Goal: Task Accomplishment & Management: Manage account settings

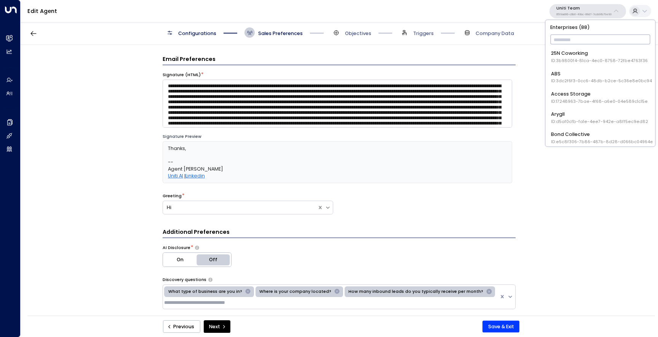
scroll to position [281, 0]
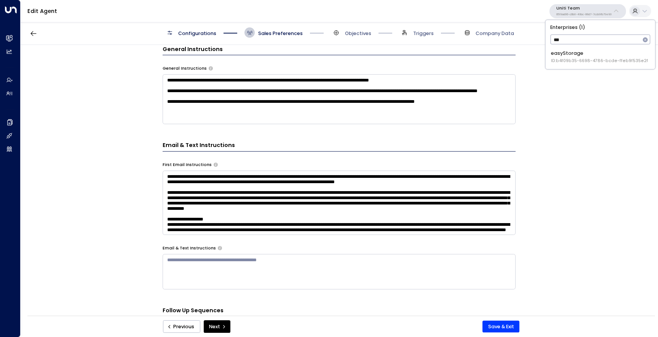
type input "****"
click at [600, 66] on li "easyStorage ID: b4f09b35-6698-4786-bcde-ffeb9f535e2f" at bounding box center [600, 57] width 104 height 19
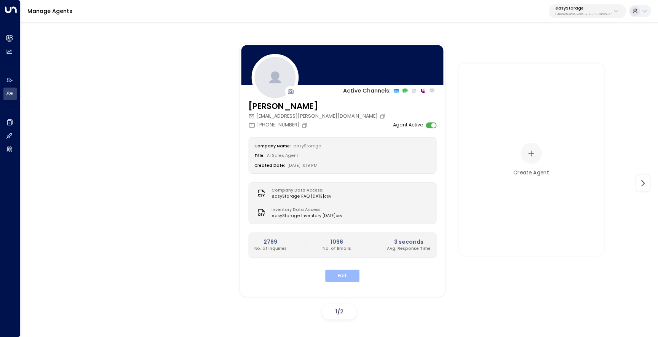
click at [342, 278] on button "Edit" at bounding box center [342, 276] width 34 height 12
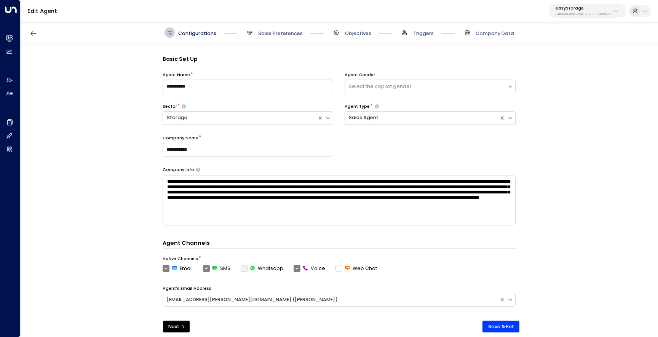
scroll to position [10, 0]
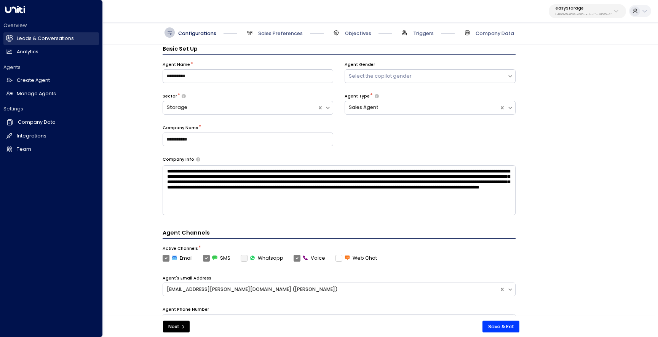
click at [25, 40] on h2 "Leads & Conversations" at bounding box center [45, 38] width 57 height 7
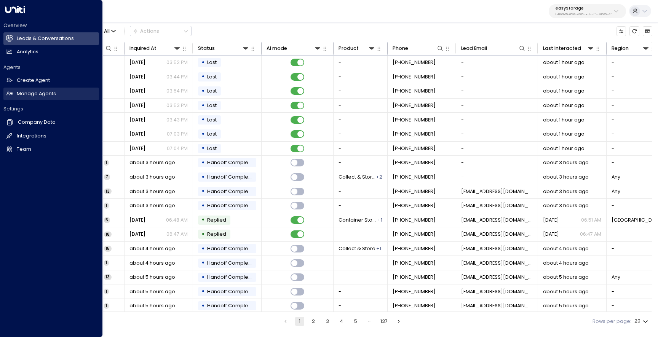
click at [18, 94] on h2 "Manage Agents" at bounding box center [36, 93] width 39 height 7
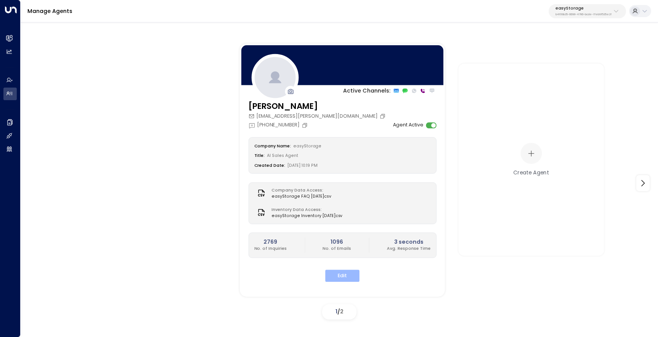
click at [350, 272] on button "Edit" at bounding box center [342, 276] width 34 height 12
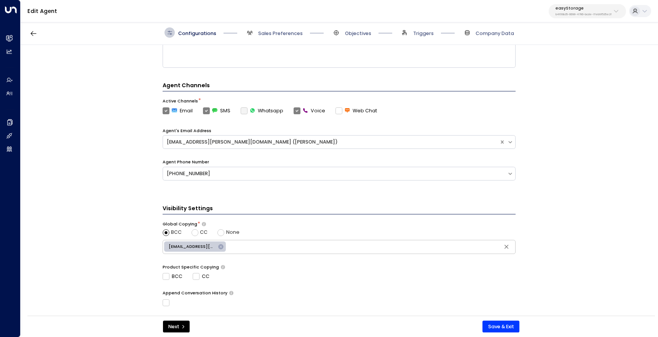
scroll to position [230, 0]
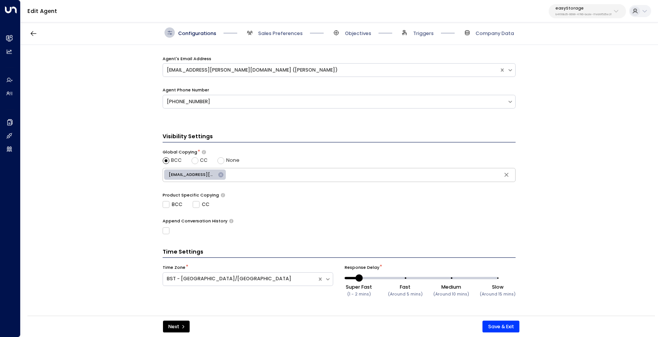
click at [255, 31] on span "Sales Preferences" at bounding box center [274, 32] width 58 height 10
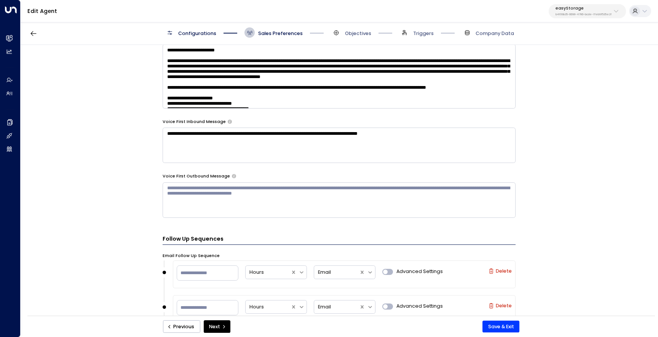
scroll to position [814, 0]
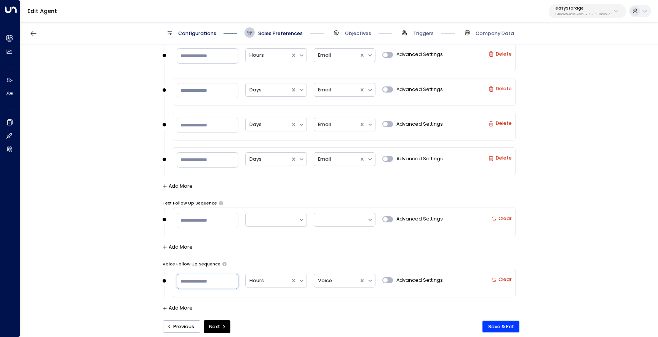
click at [209, 280] on input "**" at bounding box center [208, 281] width 62 height 15
type input "*"
click at [268, 279] on div at bounding box center [268, 281] width 38 height 9
click at [276, 240] on div "Minutes" at bounding box center [276, 236] width 62 height 13
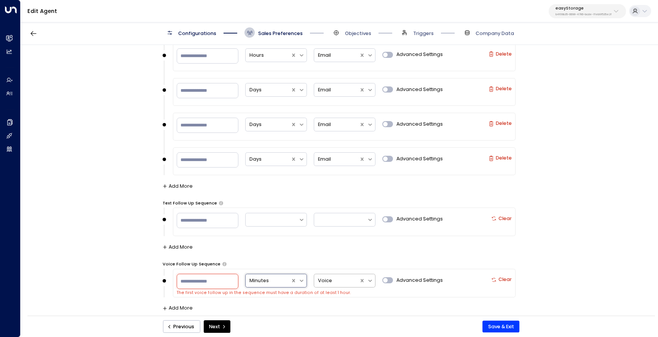
click at [337, 282] on div at bounding box center [337, 281] width 38 height 9
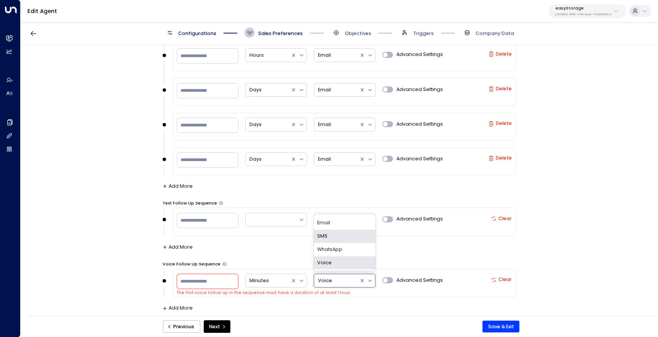
click at [336, 238] on div "SMS" at bounding box center [345, 236] width 62 height 13
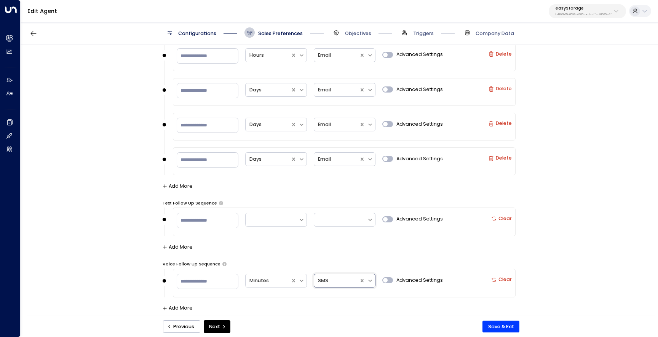
click at [454, 293] on div "* Minutes option SMS, selected. SMS Advanced Settings Clear" at bounding box center [344, 283] width 343 height 29
click at [179, 309] on button "Add More" at bounding box center [178, 307] width 30 height 5
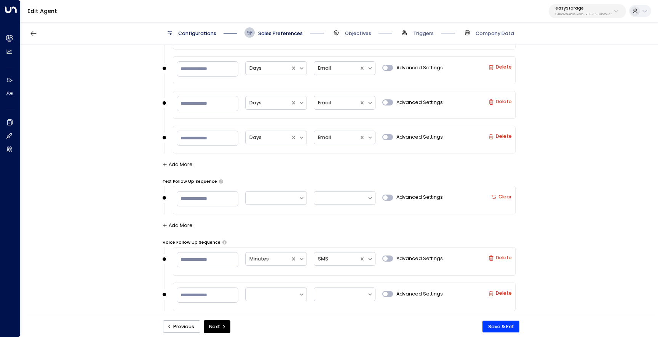
scroll to position [850, 0]
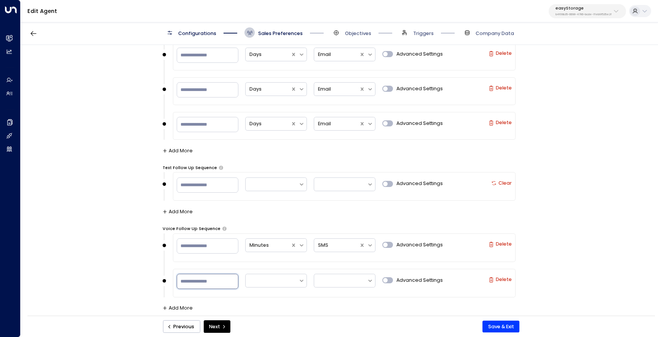
click at [201, 277] on input "number" at bounding box center [208, 281] width 62 height 15
type input "*"
click at [262, 281] on div at bounding box center [271, 281] width 45 height 9
click at [262, 248] on div "Hours" at bounding box center [276, 249] width 62 height 13
click at [338, 278] on div at bounding box center [340, 281] width 45 height 9
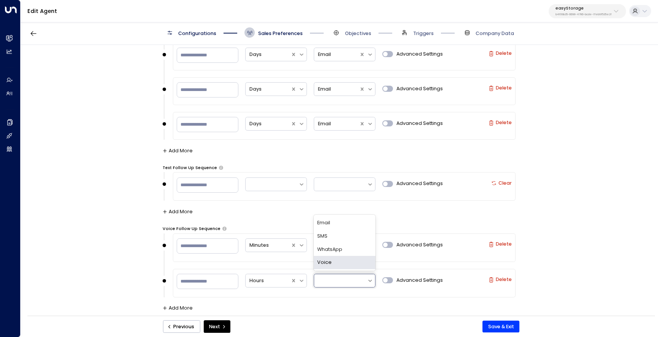
click at [335, 262] on div "Voice" at bounding box center [345, 262] width 62 height 13
click at [176, 305] on button "Add More" at bounding box center [178, 307] width 30 height 5
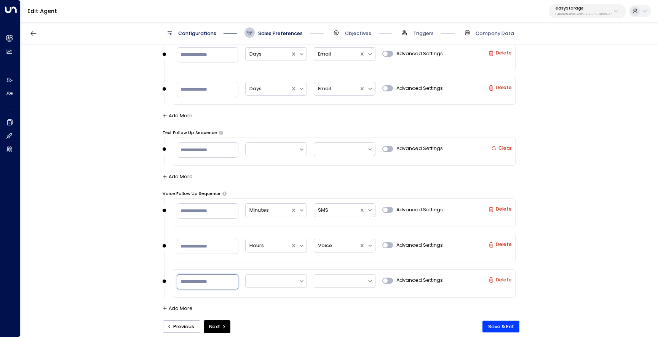
click at [202, 278] on input "number" at bounding box center [208, 281] width 62 height 15
type input "**"
click at [284, 285] on div at bounding box center [272, 281] width 53 height 12
click at [286, 248] on div "Hours" at bounding box center [276, 249] width 62 height 13
click at [339, 278] on div at bounding box center [340, 281] width 45 height 9
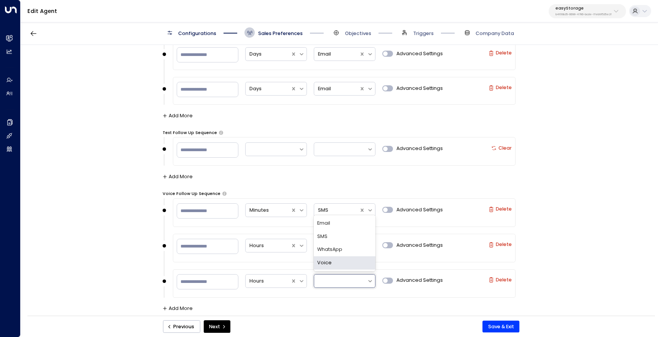
click at [337, 260] on div "Voice" at bounding box center [345, 262] width 62 height 13
click at [175, 308] on button "Add More" at bounding box center [178, 308] width 30 height 5
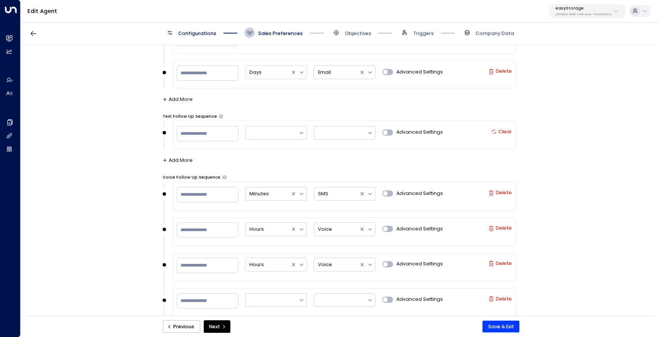
scroll to position [920, 0]
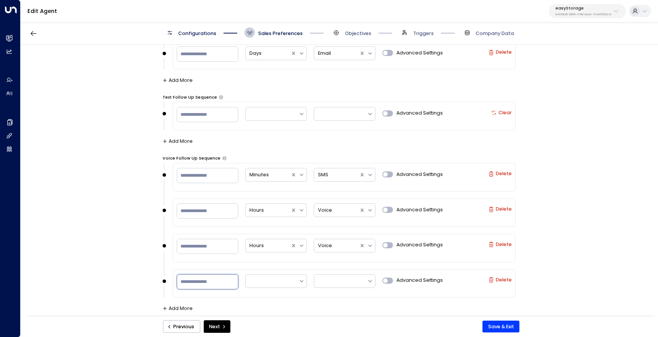
click at [210, 283] on input "number" at bounding box center [208, 281] width 62 height 15
type input "*"
click at [256, 277] on div at bounding box center [271, 281] width 45 height 9
click at [268, 261] on div "Days" at bounding box center [276, 262] width 62 height 13
click at [204, 284] on input "*" at bounding box center [208, 281] width 62 height 15
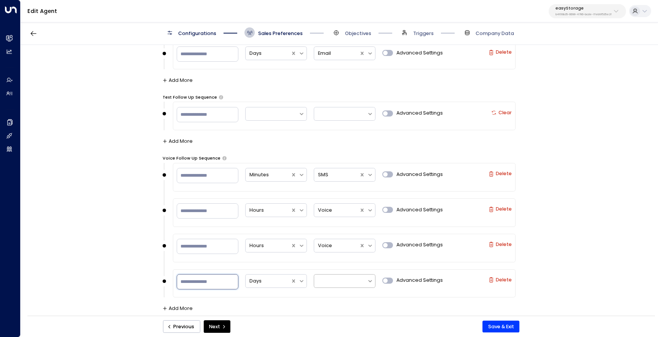
type input "*"
click at [337, 283] on div at bounding box center [340, 281] width 45 height 9
click at [332, 291] on div "* Days Email, 1 of 4. 4 results available. Use Up and Down to choose options, p…" at bounding box center [344, 283] width 343 height 29
click at [346, 284] on div at bounding box center [340, 281] width 45 height 9
click at [339, 263] on div "Voice" at bounding box center [345, 262] width 62 height 13
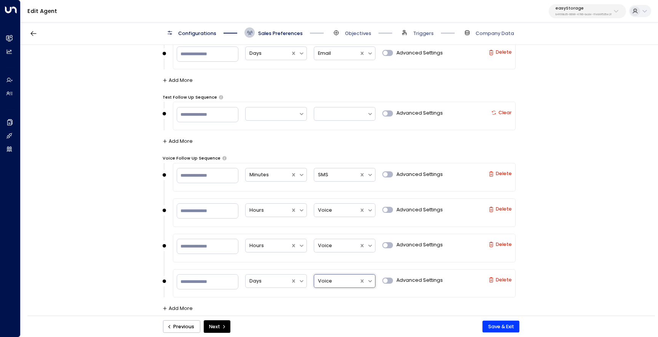
click at [177, 310] on div "Add More" at bounding box center [339, 310] width 353 height 9
click at [179, 307] on button "Add More" at bounding box center [178, 308] width 30 height 5
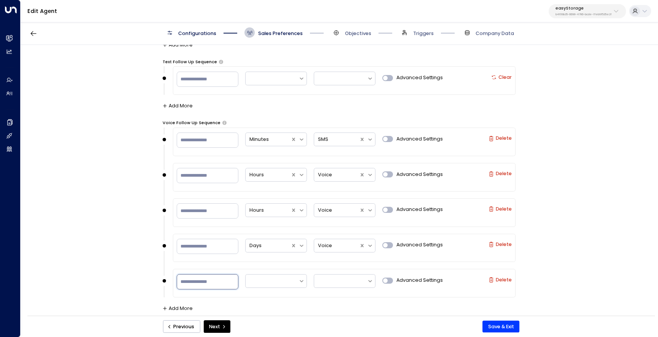
click at [193, 282] on input "number" at bounding box center [208, 281] width 62 height 15
type input "**"
click at [271, 278] on div at bounding box center [271, 281] width 45 height 9
click at [267, 260] on div "Days" at bounding box center [276, 262] width 62 height 13
click at [323, 279] on div at bounding box center [340, 281] width 45 height 9
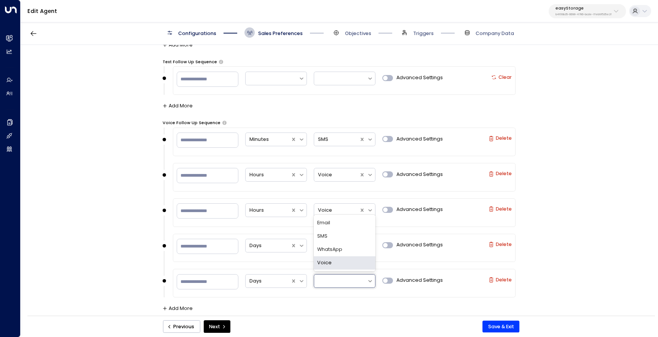
click at [329, 260] on div "Voice" at bounding box center [345, 262] width 62 height 13
click at [187, 281] on input "**" at bounding box center [208, 281] width 62 height 15
click at [182, 306] on button "Add More" at bounding box center [178, 308] width 30 height 5
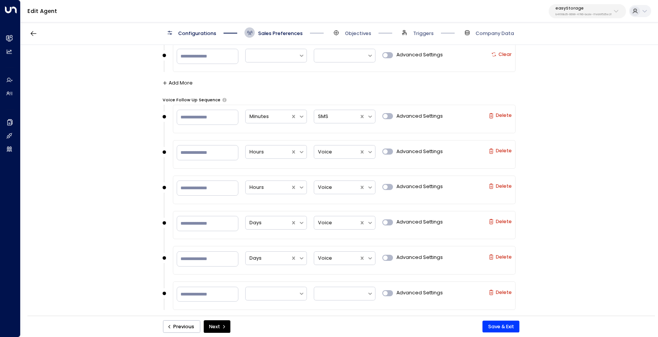
scroll to position [991, 0]
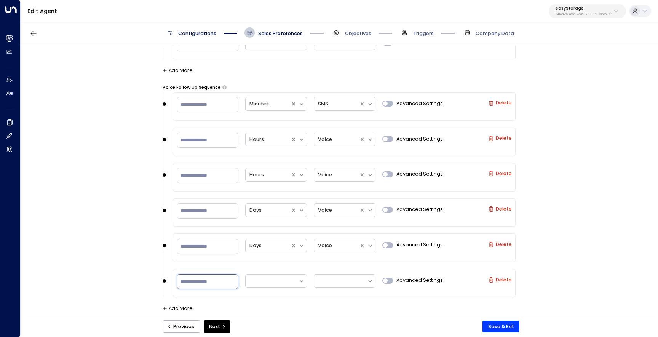
click at [195, 278] on input "number" at bounding box center [208, 281] width 62 height 15
type input "**"
click at [289, 282] on div at bounding box center [271, 281] width 45 height 9
click at [281, 259] on div "Days" at bounding box center [276, 262] width 62 height 13
click at [325, 281] on div at bounding box center [340, 281] width 45 height 9
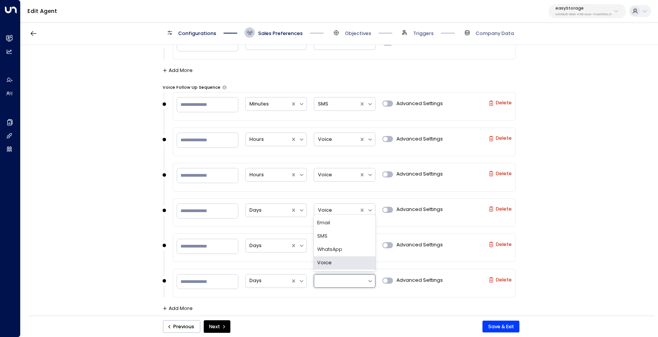
click at [325, 260] on div "Voice" at bounding box center [345, 262] width 62 height 13
click at [129, 265] on div "**********" at bounding box center [339, 182] width 637 height 275
click at [195, 210] on input "*" at bounding box center [208, 210] width 62 height 15
type input "*"
click at [126, 210] on div "**********" at bounding box center [339, 182] width 637 height 275
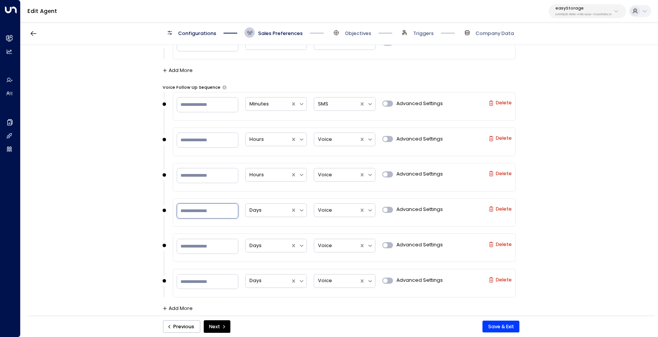
click at [201, 211] on input "*" at bounding box center [208, 210] width 62 height 15
type input "*"
click at [193, 249] on input "**" at bounding box center [208, 246] width 62 height 15
type input "*"
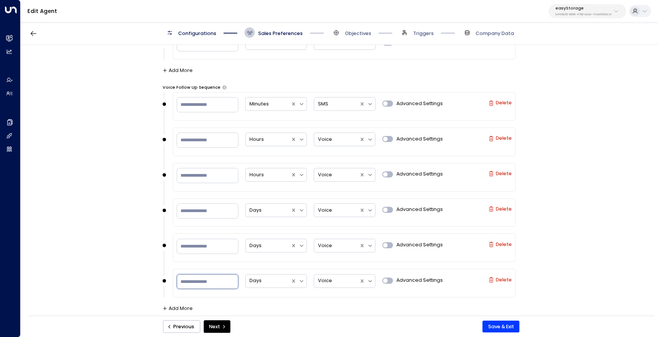
click at [189, 279] on input "**" at bounding box center [208, 281] width 62 height 15
type input "**"
click at [118, 277] on div "**********" at bounding box center [339, 182] width 637 height 275
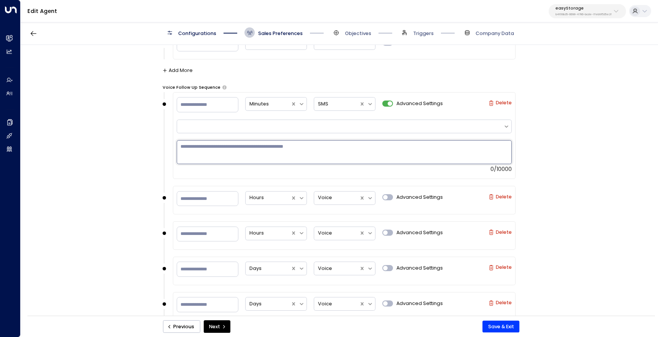
click at [309, 146] on textarea at bounding box center [344, 152] width 335 height 24
click at [308, 125] on div at bounding box center [340, 126] width 319 height 7
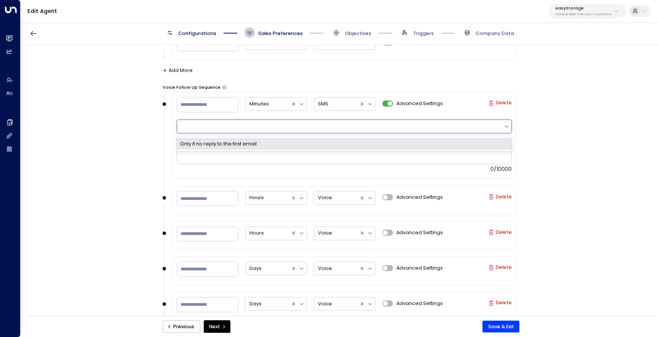
click at [303, 139] on div "Only if no reply to the first email" at bounding box center [344, 144] width 335 height 12
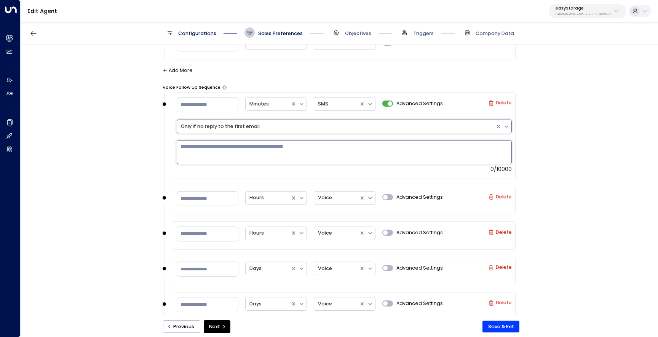
click at [300, 147] on textarea at bounding box center [344, 152] width 335 height 24
click at [304, 132] on div "Only if no reply to the first email" at bounding box center [344, 126] width 335 height 16
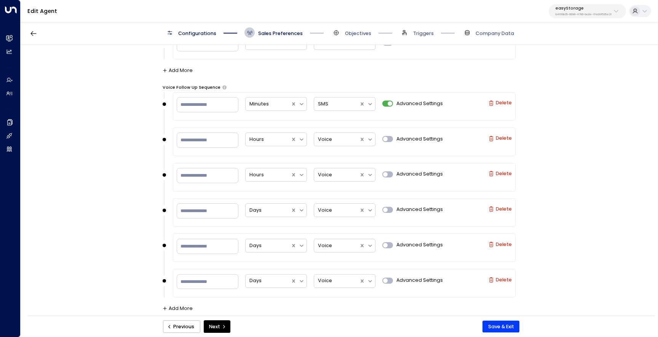
click at [396, 103] on span "Advanced Settings" at bounding box center [419, 103] width 46 height 7
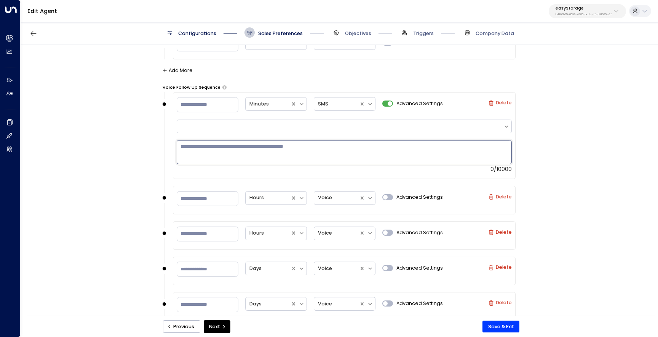
click at [367, 142] on textarea at bounding box center [344, 152] width 335 height 24
click at [185, 145] on textarea "**********" at bounding box center [344, 152] width 335 height 24
click at [292, 148] on textarea "**********" at bounding box center [344, 152] width 335 height 24
type textarea "**********"
click at [554, 193] on div "**********" at bounding box center [339, 182] width 637 height 275
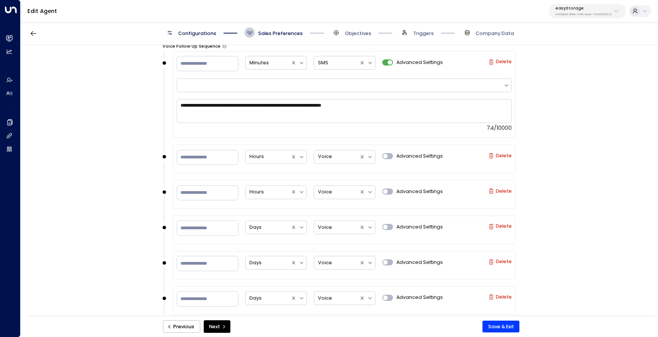
scroll to position [1027, 0]
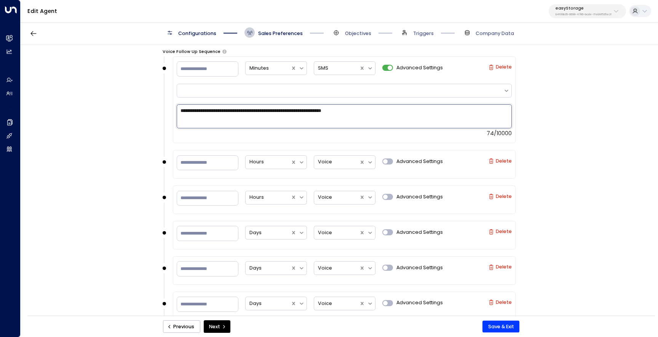
click at [359, 109] on textarea "**********" at bounding box center [344, 116] width 335 height 24
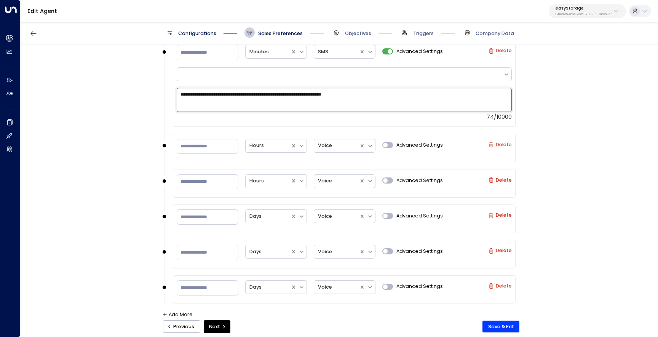
scroll to position [1049, 0]
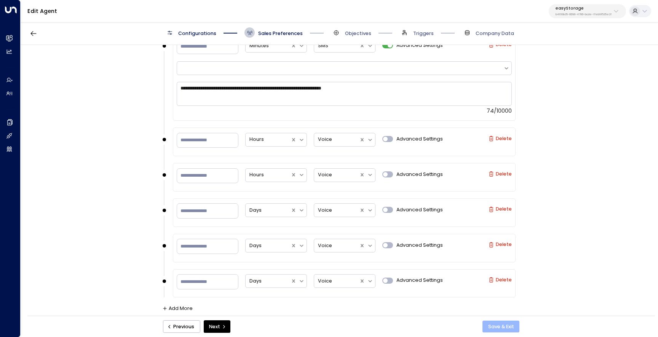
click at [509, 326] on button "Save & Exit" at bounding box center [501, 327] width 37 height 12
